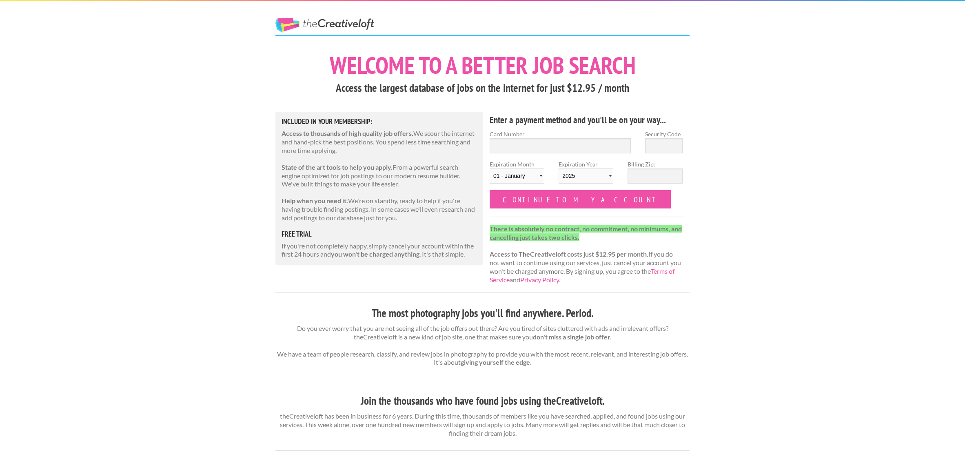
drag, startPoint x: 315, startPoint y: 13, endPoint x: 317, endPoint y: 18, distance: 4.3
click at [315, 13] on div "The Creative Loft" at bounding box center [340, 18] width 143 height 34
click at [331, 26] on link "The Creative Loft" at bounding box center [324, 25] width 99 height 15
click at [351, 53] on h1 "Welcome to a better job search" at bounding box center [482, 65] width 414 height 24
click at [333, 24] on link "The Creative Loft" at bounding box center [324, 25] width 99 height 15
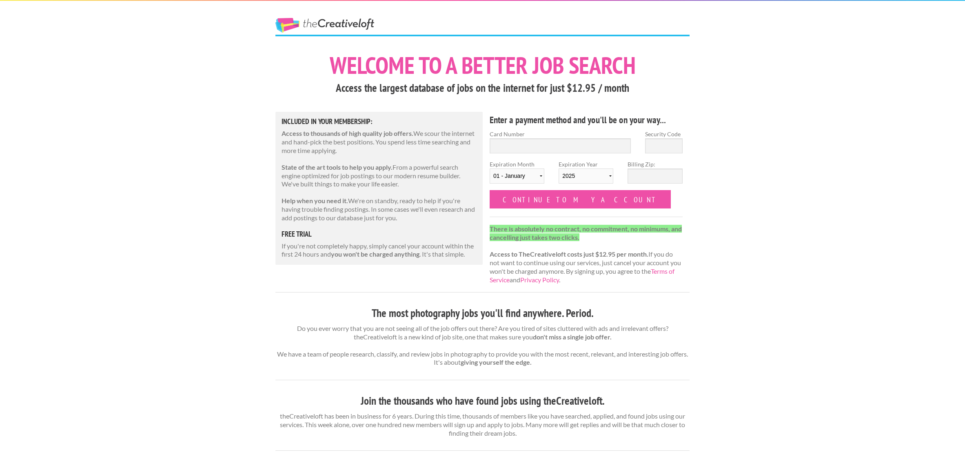
click at [304, 19] on link "The Creative Loft" at bounding box center [324, 25] width 99 height 15
